Goal: Task Accomplishment & Management: Use online tool/utility

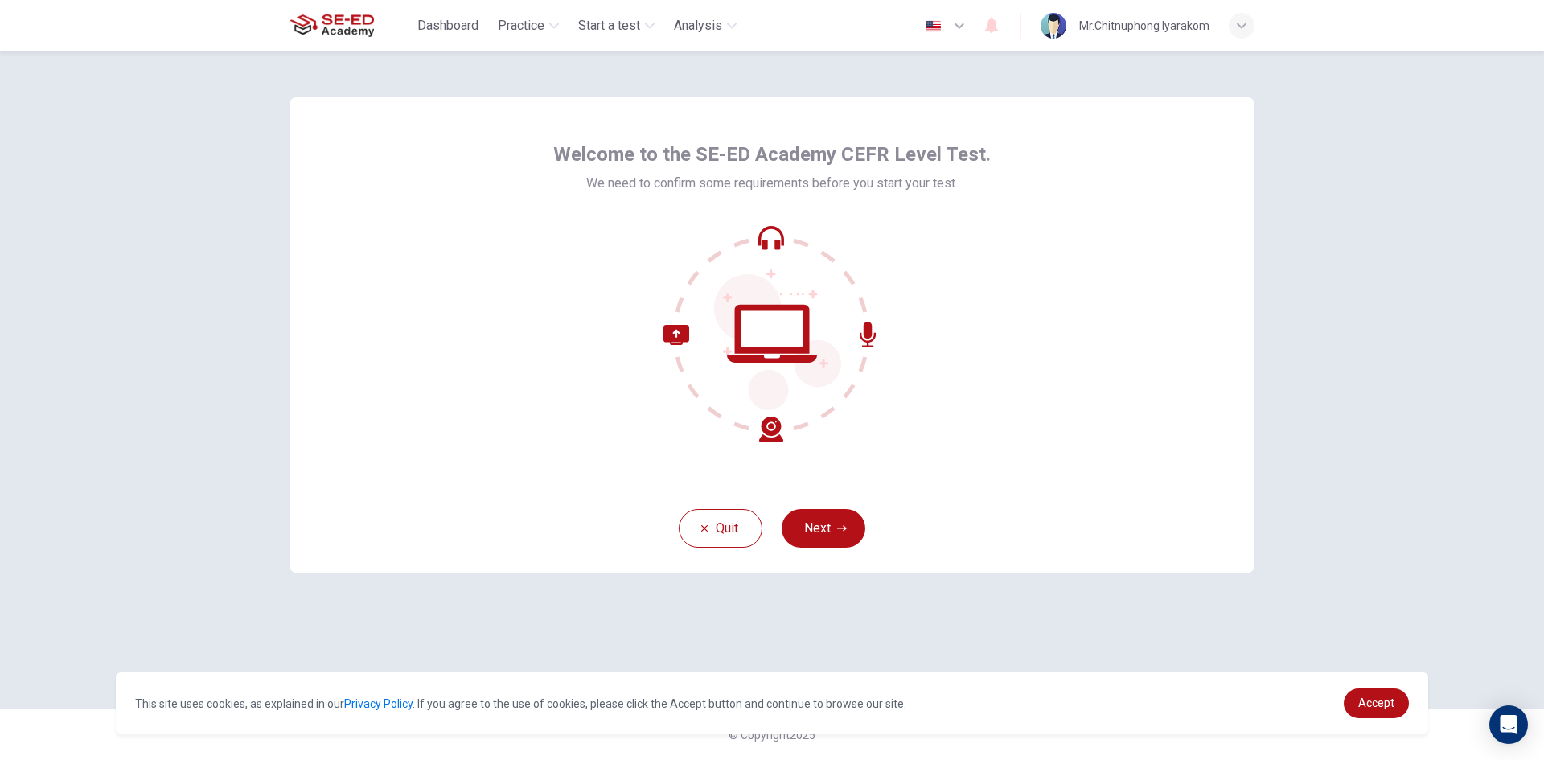
click at [1380, 309] on div "Welcome to the SE-ED Academy CEFR Level Test. We need to confirm some requireme…" at bounding box center [772, 405] width 1544 height 708
click at [850, 528] on button "Next" at bounding box center [824, 528] width 84 height 39
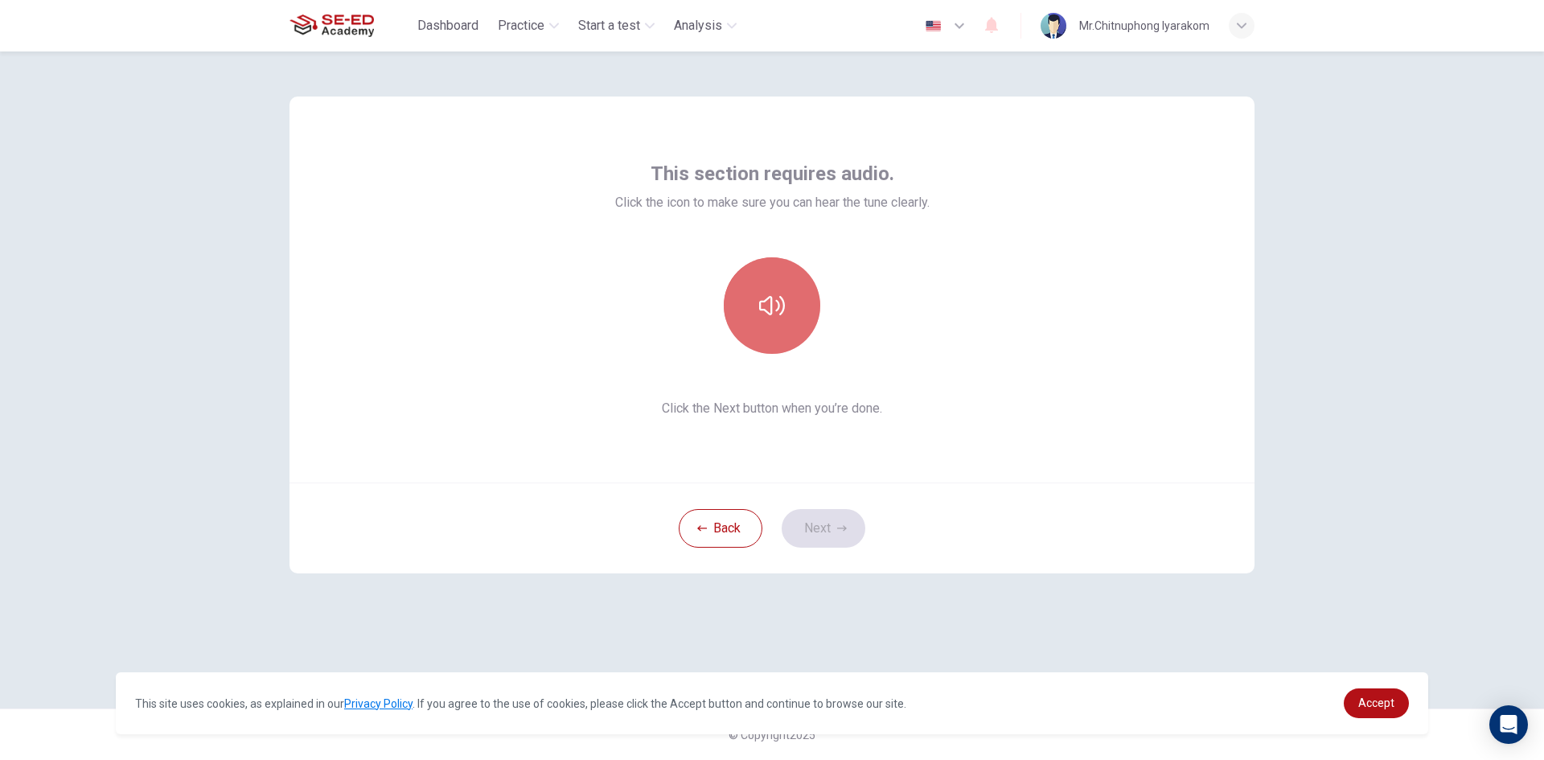
click at [786, 328] on button "button" at bounding box center [772, 305] width 96 height 96
click at [854, 521] on button "Next" at bounding box center [824, 528] width 84 height 39
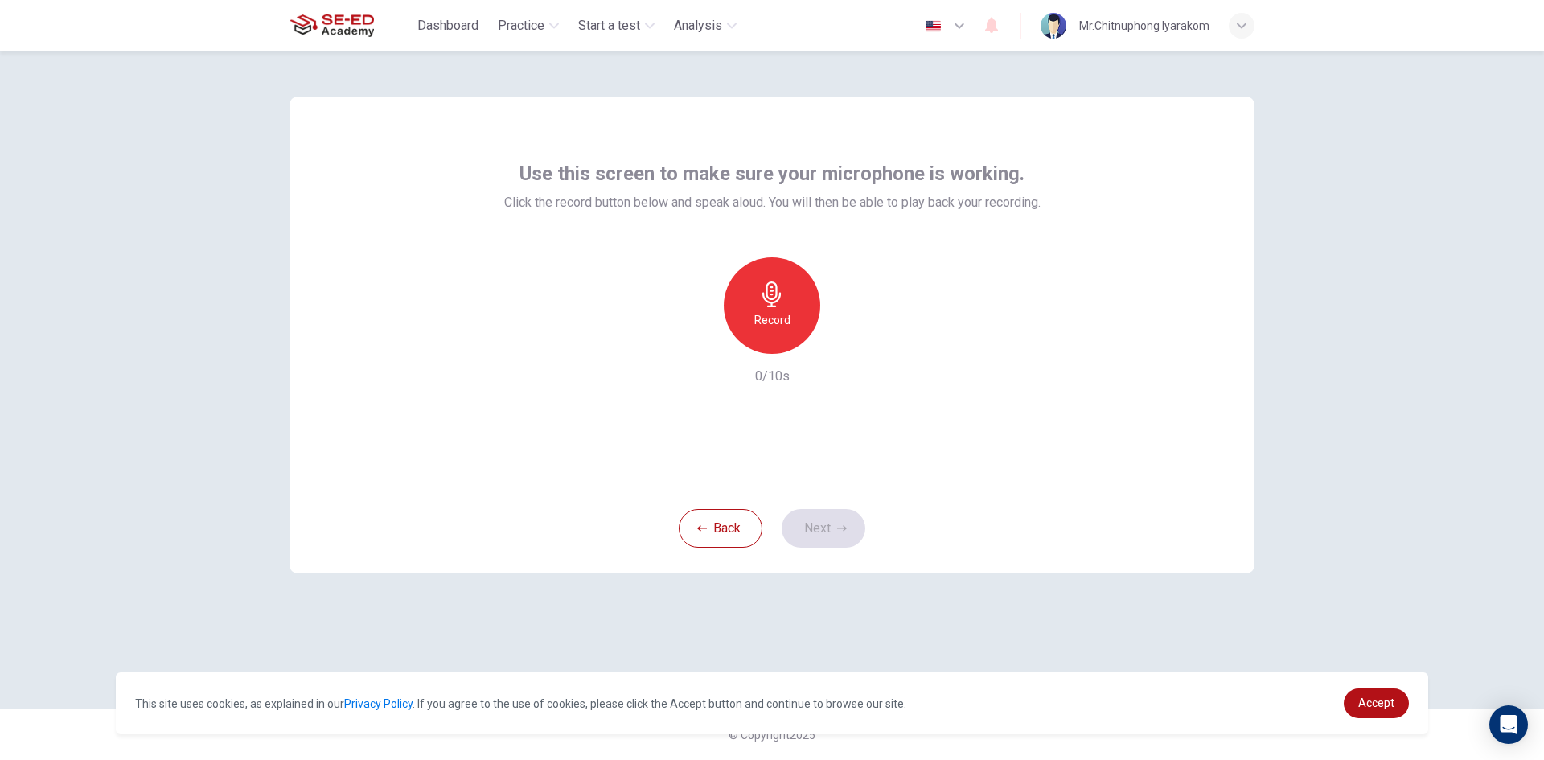
click at [793, 321] on div "Record" at bounding box center [772, 305] width 96 height 96
click at [789, 321] on div "Record" at bounding box center [772, 305] width 96 height 96
click at [777, 329] on h6 "Stop" at bounding box center [772, 319] width 24 height 19
click at [843, 346] on icon "button" at bounding box center [846, 341] width 16 height 16
click at [843, 339] on icon "button" at bounding box center [846, 341] width 16 height 16
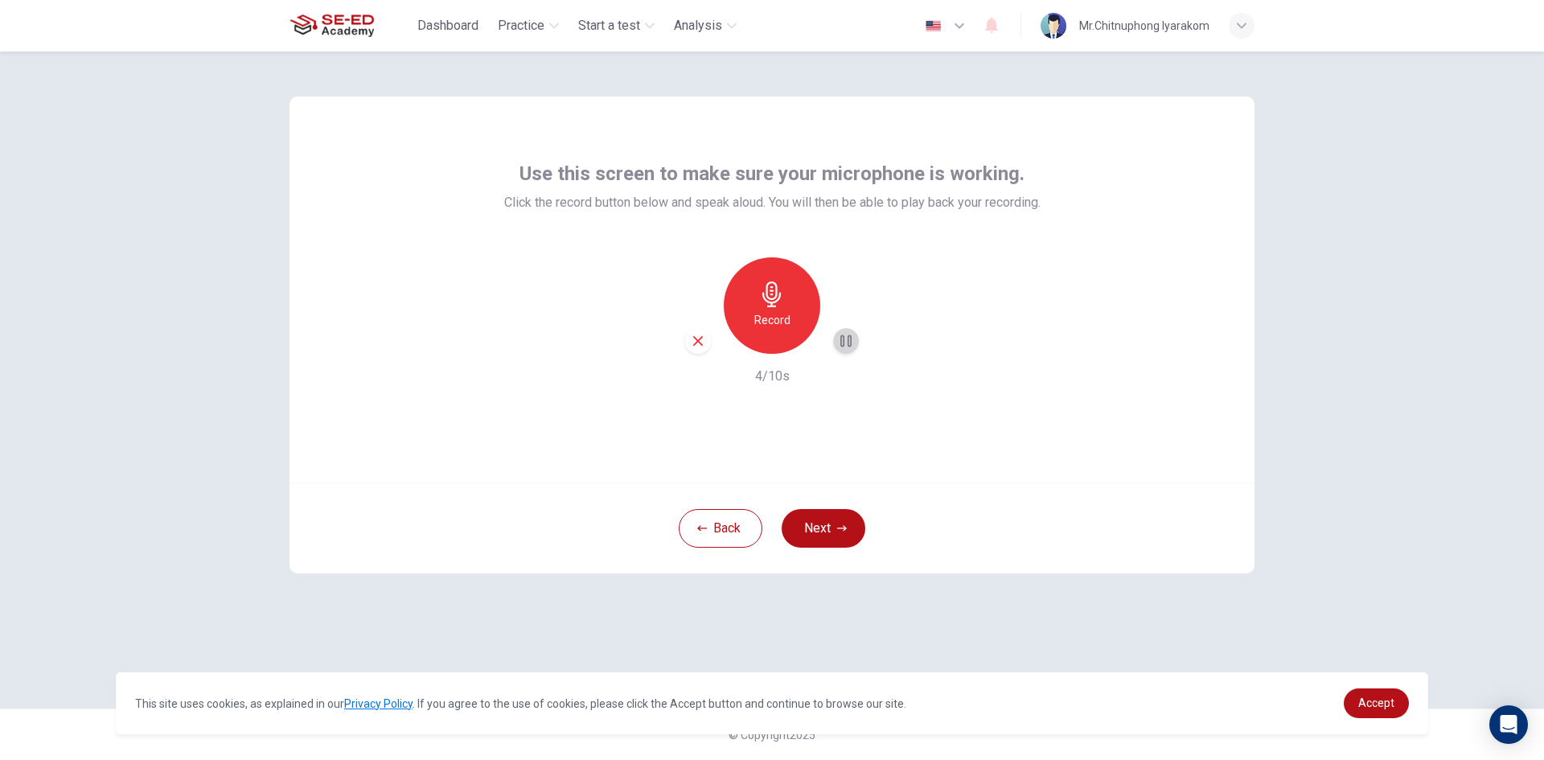
click at [847, 338] on icon "button" at bounding box center [845, 341] width 11 height 12
click at [847, 527] on button "Next" at bounding box center [824, 528] width 84 height 39
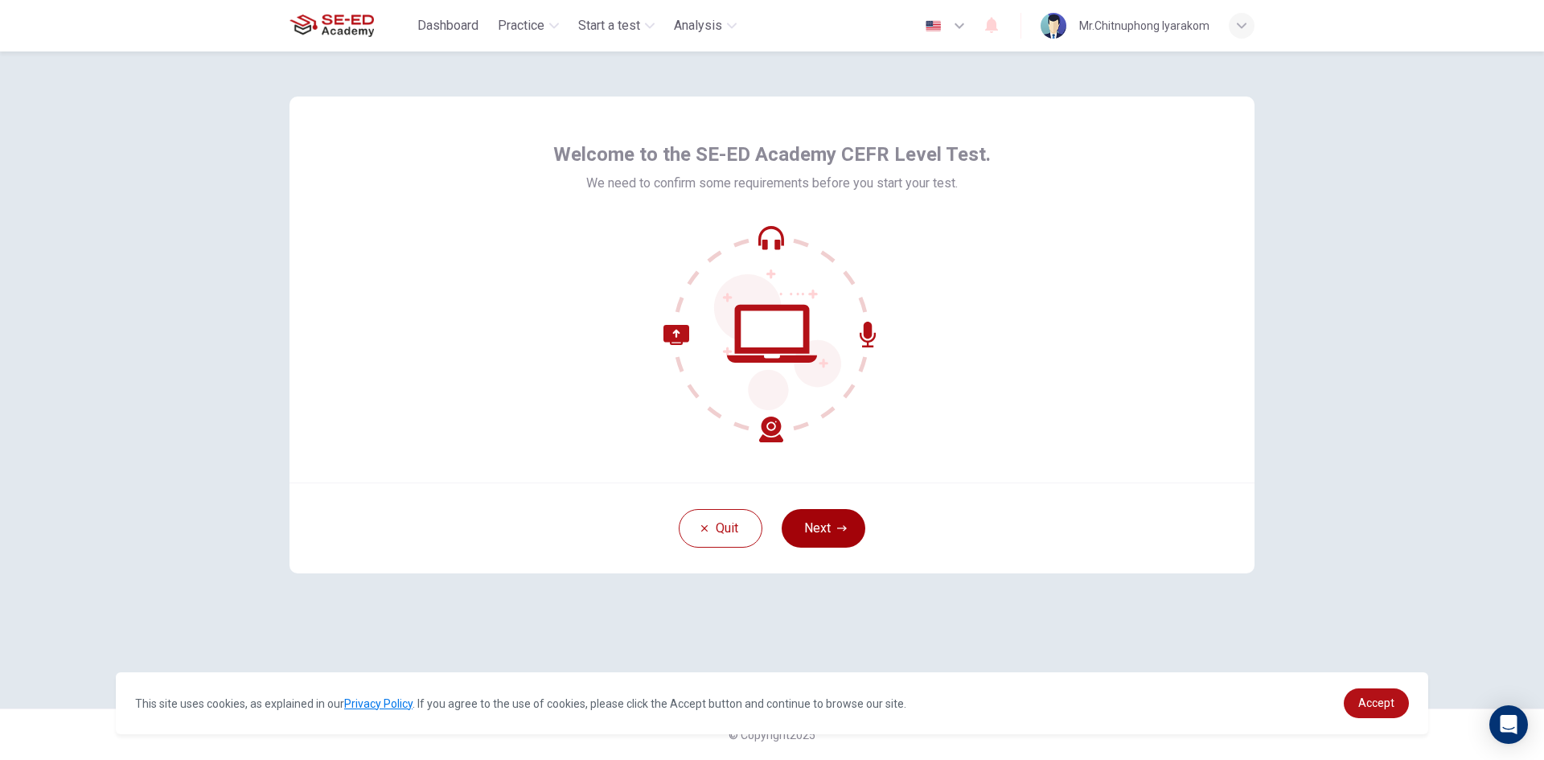
click at [837, 526] on icon "button" at bounding box center [842, 528] width 10 height 10
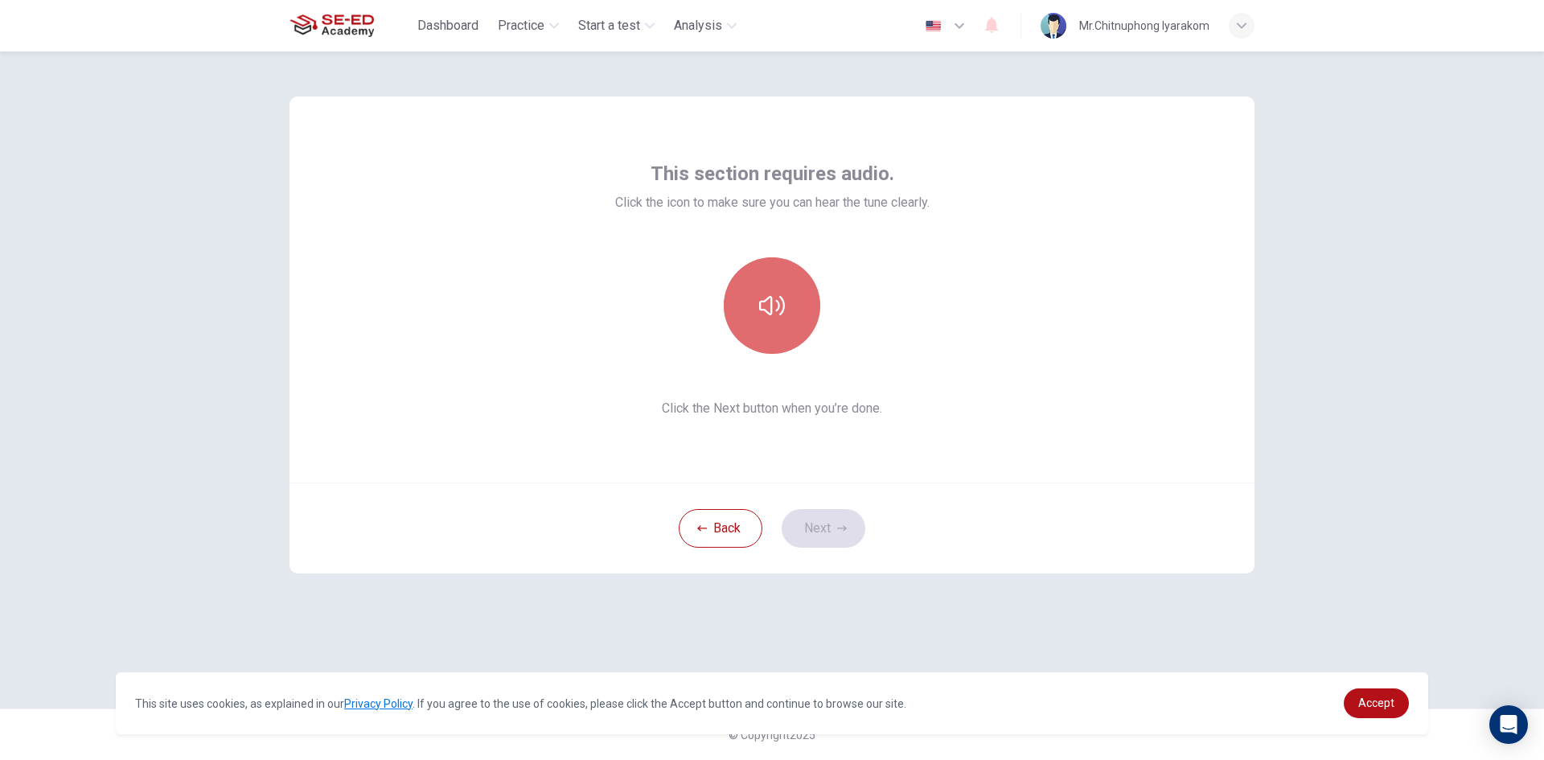
click at [772, 320] on button "button" at bounding box center [772, 305] width 96 height 96
click at [841, 536] on button "Next" at bounding box center [824, 528] width 84 height 39
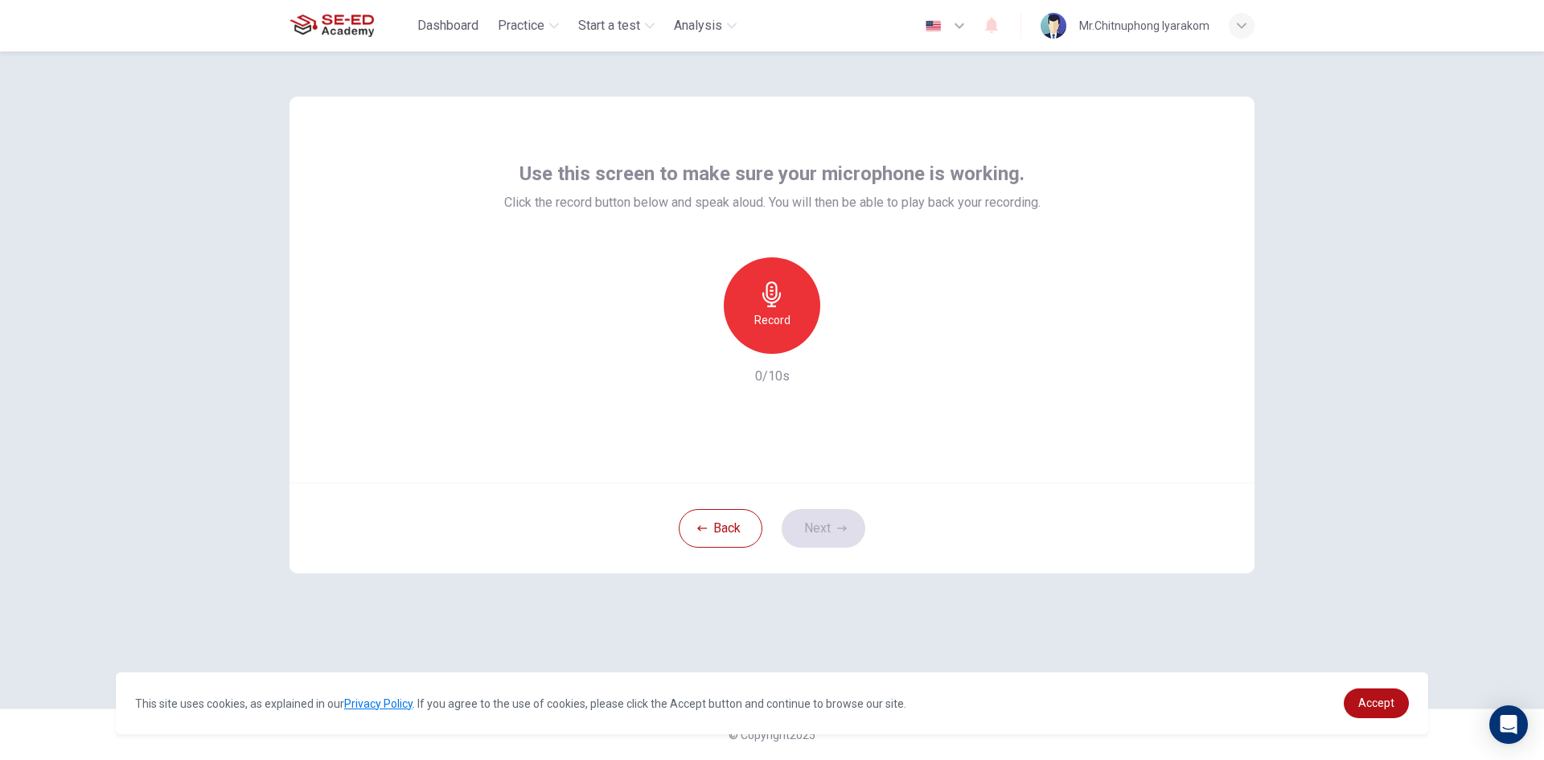
click at [760, 331] on div "Record" at bounding box center [772, 305] width 96 height 96
click at [783, 324] on div "Stop" at bounding box center [772, 305] width 96 height 96
click at [848, 515] on button "Next" at bounding box center [824, 528] width 84 height 39
